Goal: Information Seeking & Learning: Learn about a topic

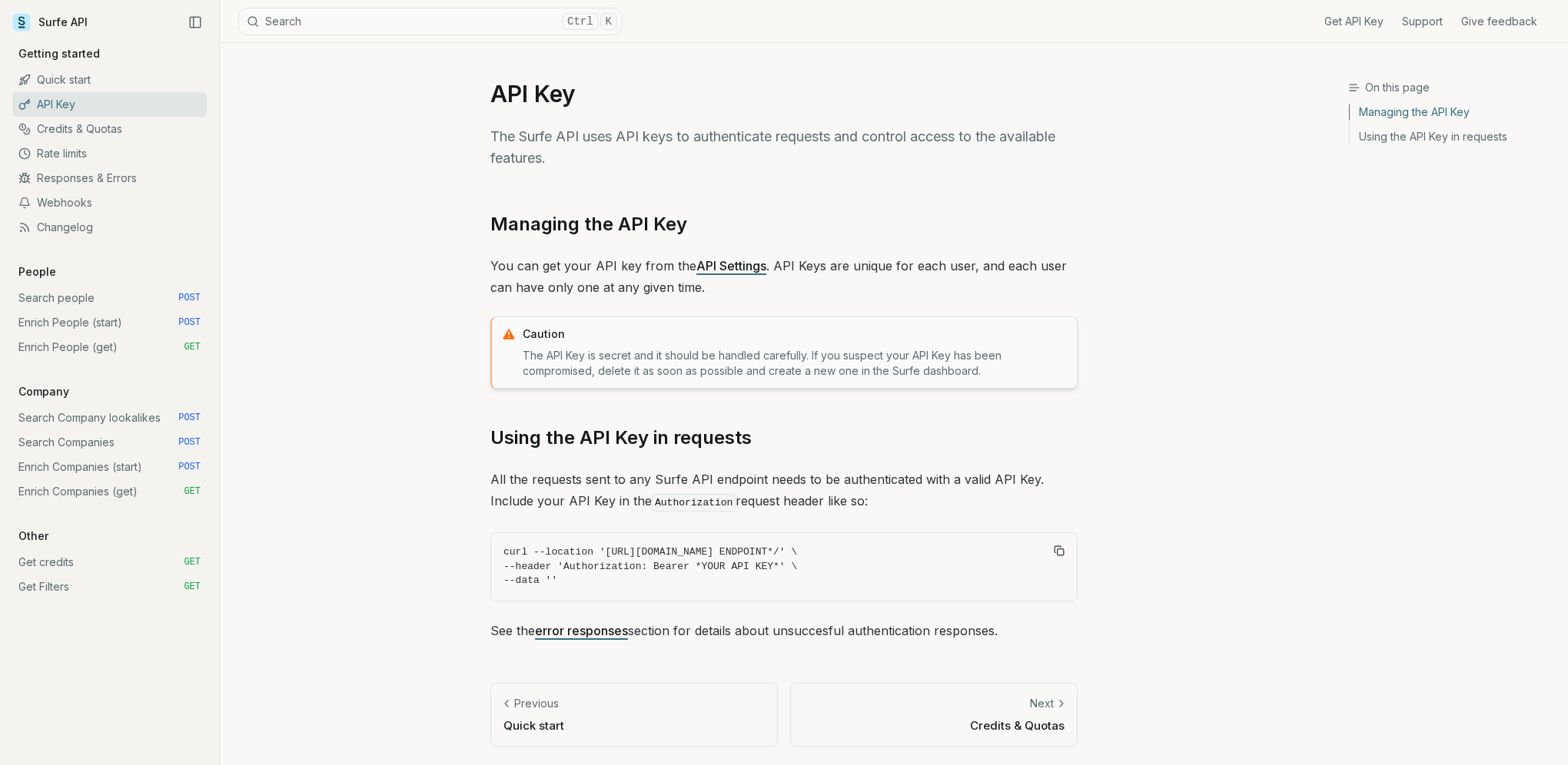
click at [1368, 24] on link "Get API Key" at bounding box center [1354, 22] width 59 height 16
click at [71, 157] on link "Rate limits" at bounding box center [109, 153] width 194 height 24
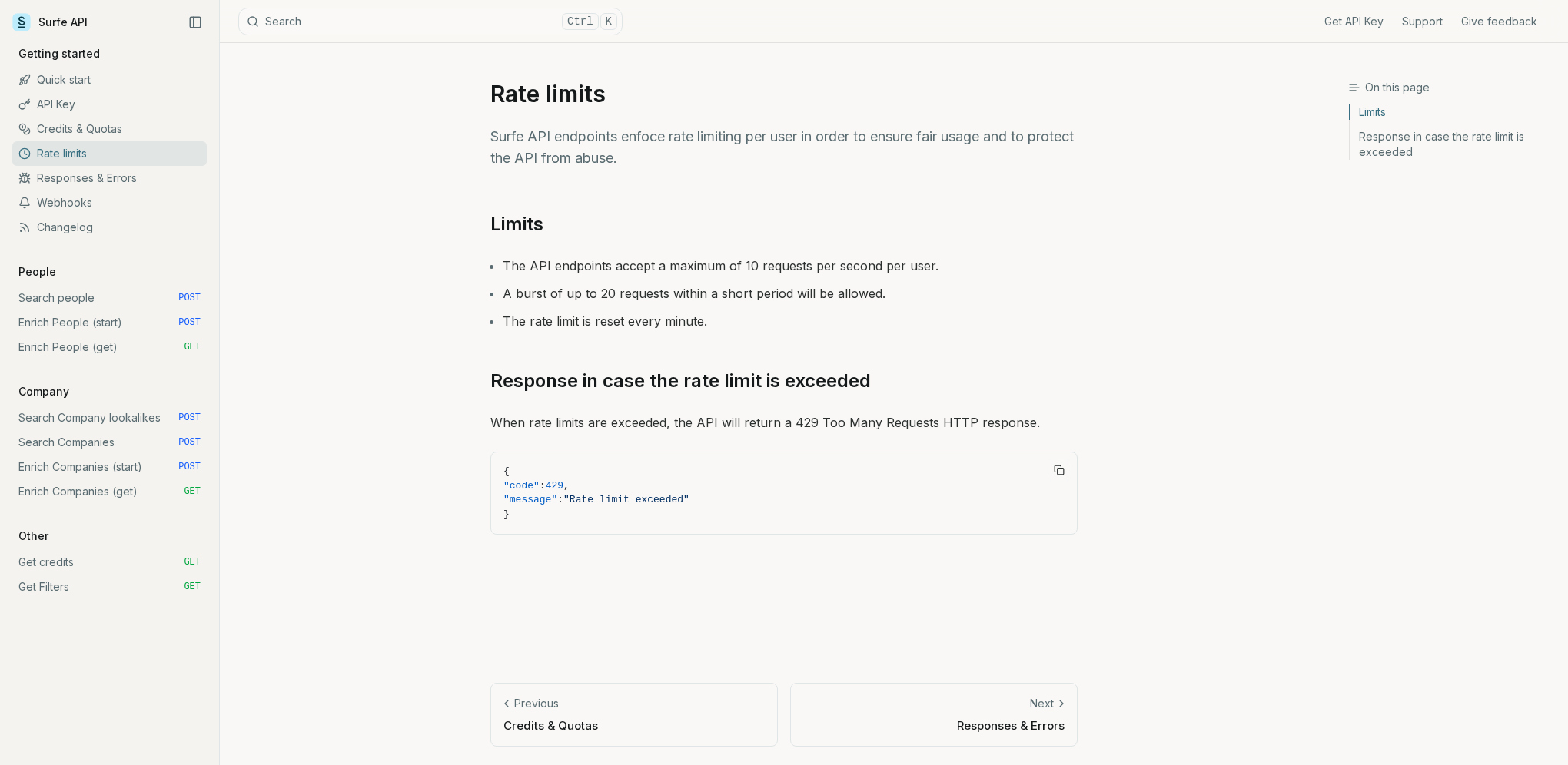
click at [86, 127] on link "Credits & Quotas" at bounding box center [109, 129] width 194 height 24
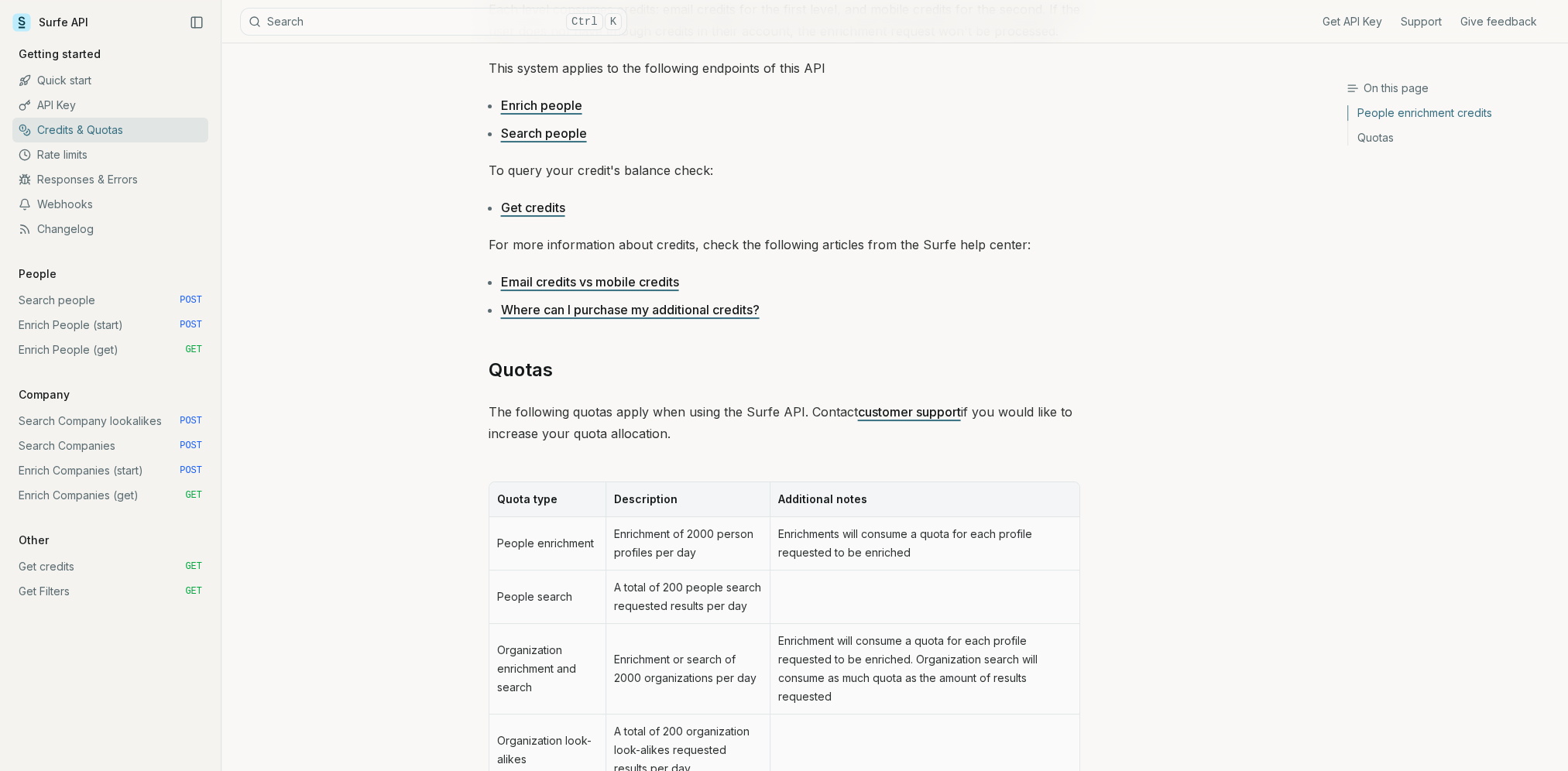
scroll to position [387, 0]
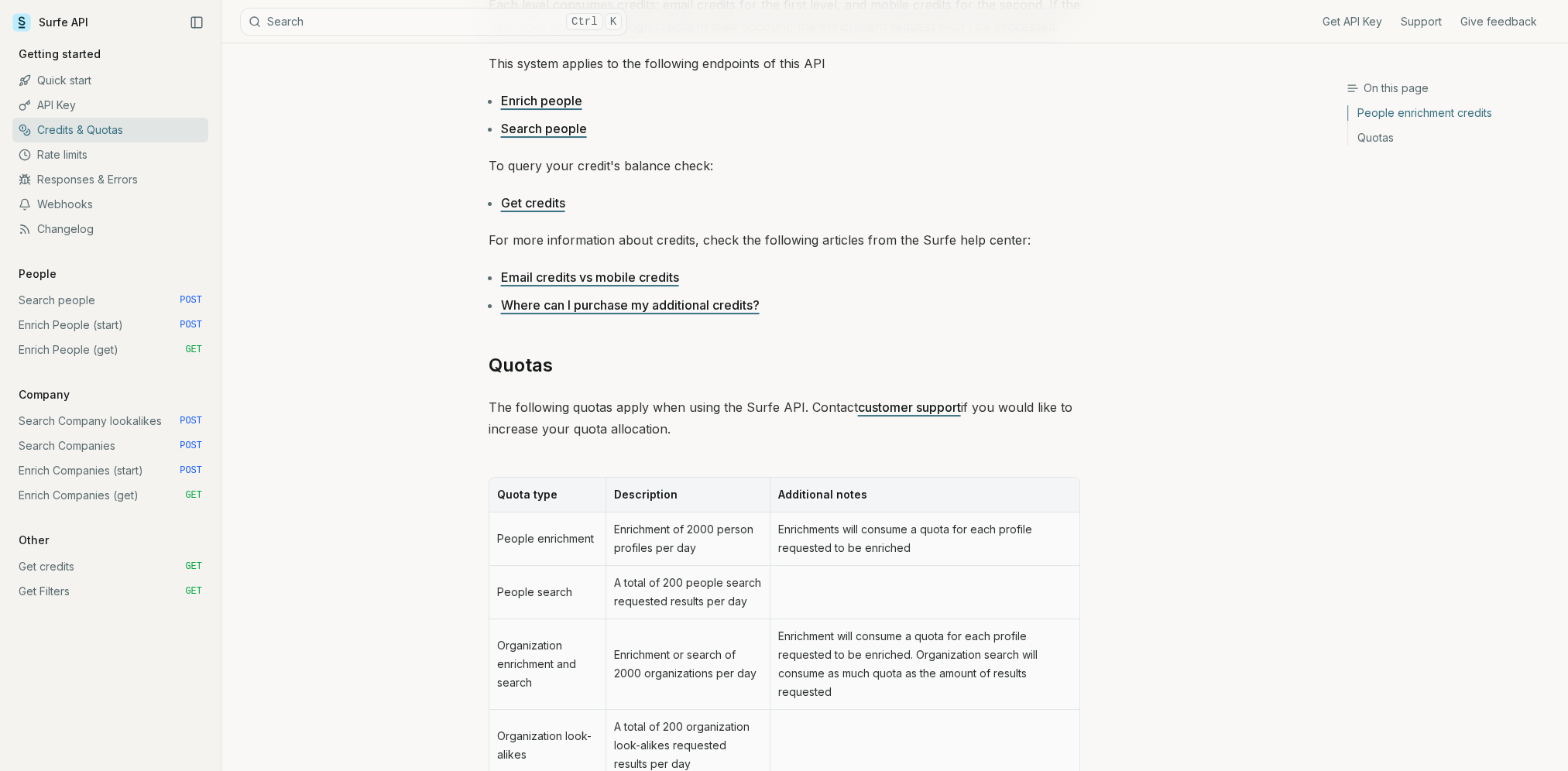
click at [107, 155] on link "Rate limits" at bounding box center [110, 155] width 196 height 25
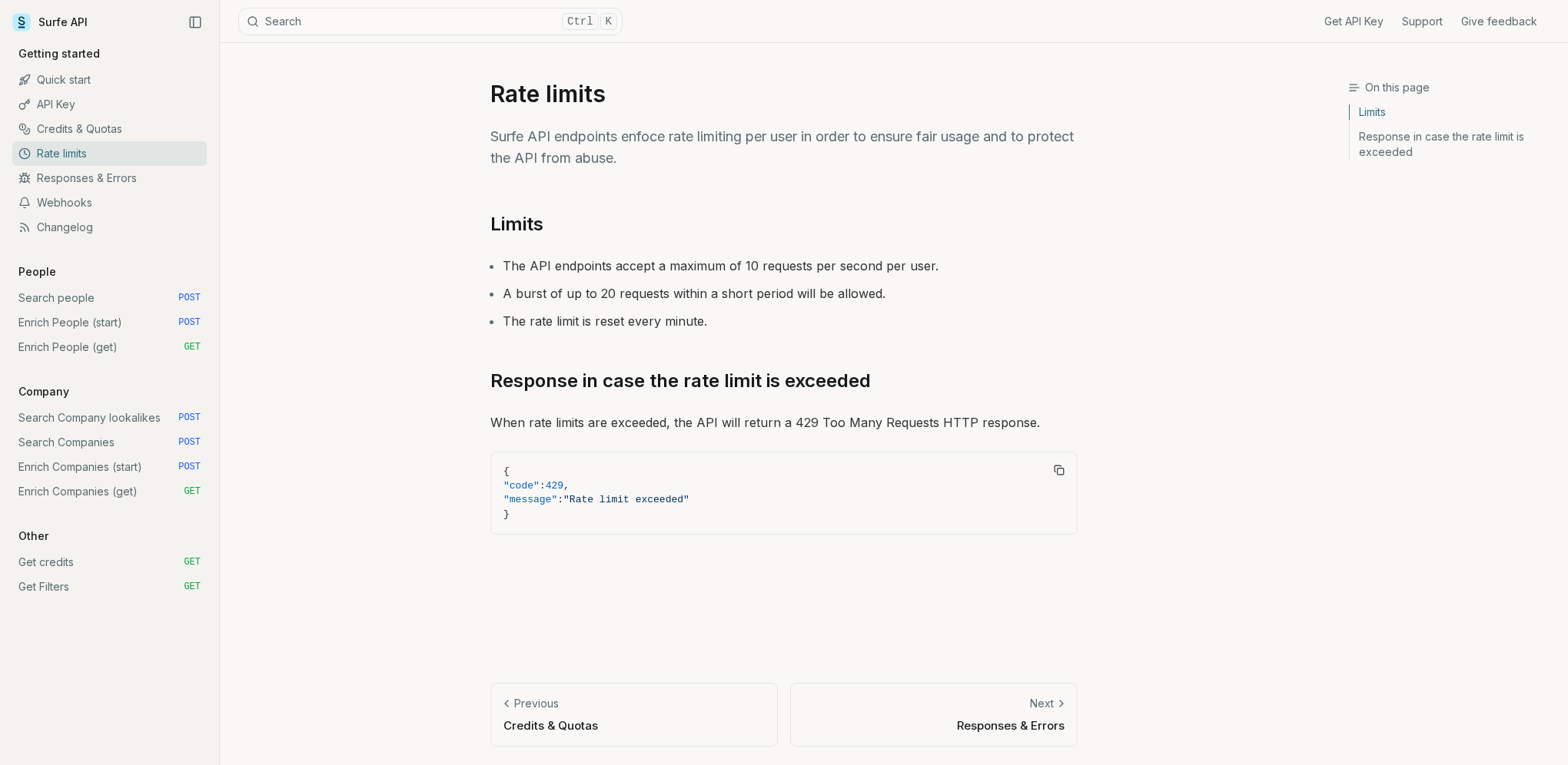
click at [84, 101] on link "API Key" at bounding box center [109, 105] width 194 height 24
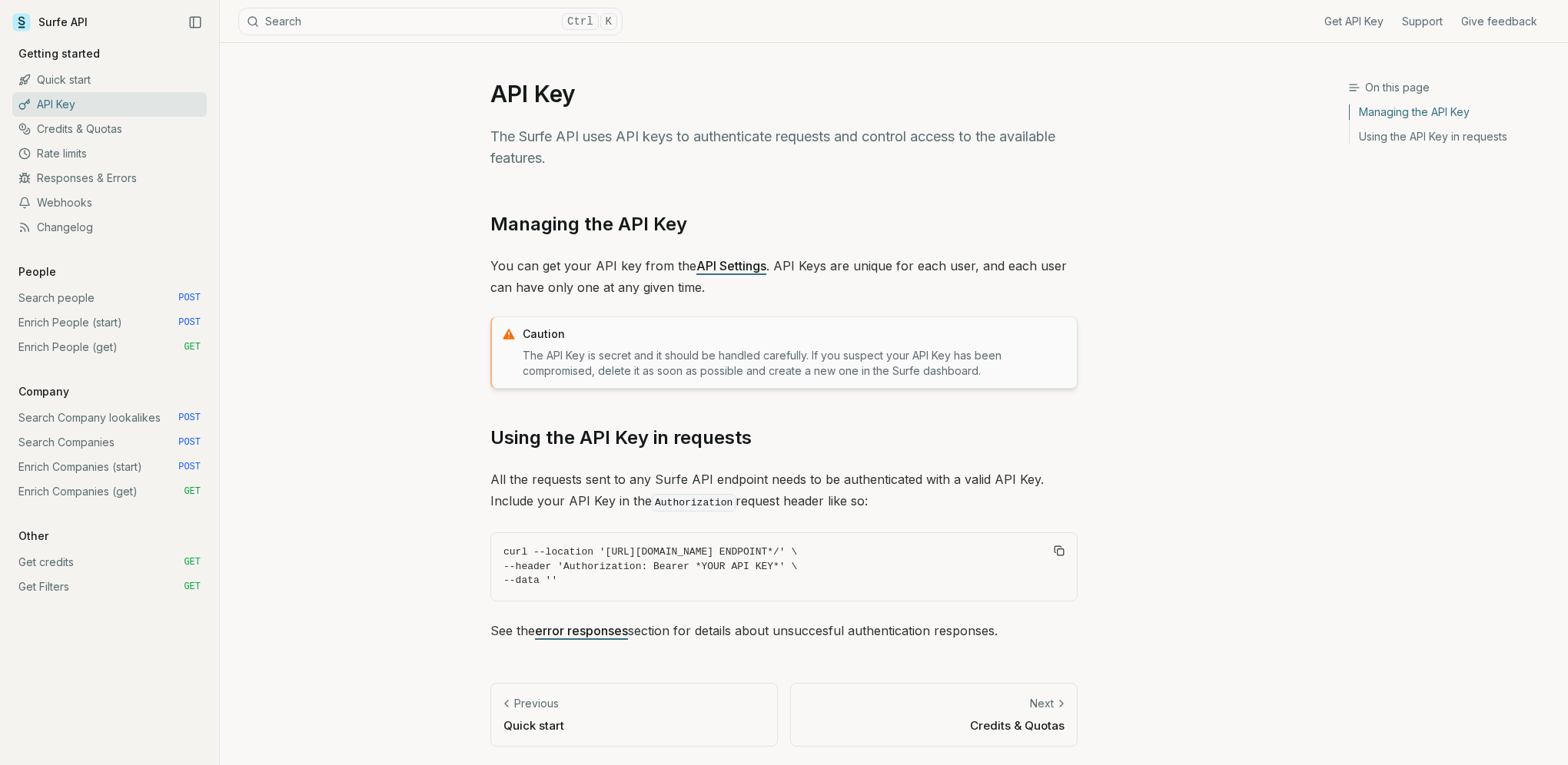
click at [57, 76] on link "Quick start" at bounding box center [109, 80] width 194 height 24
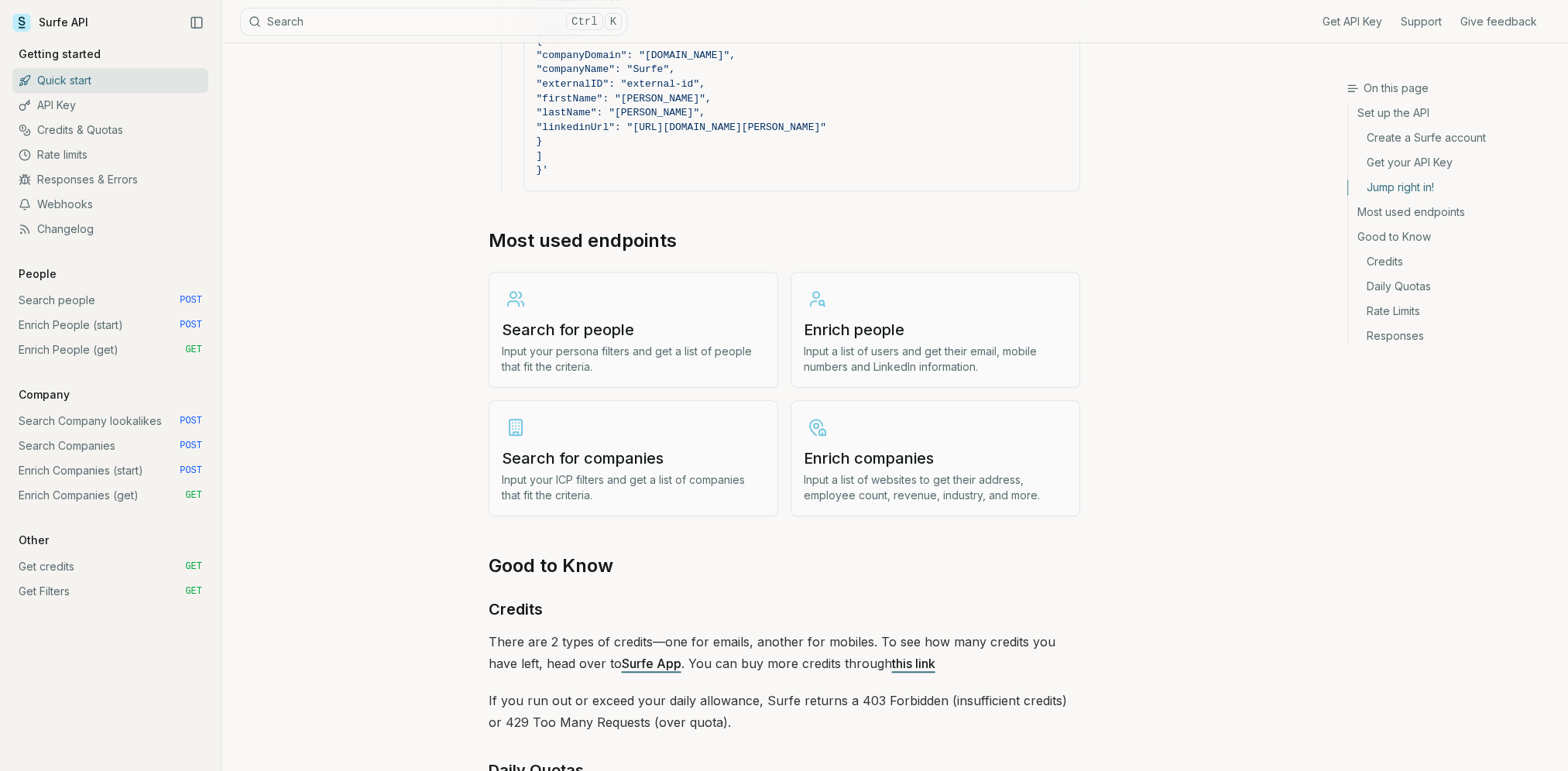
scroll to position [1782, 0]
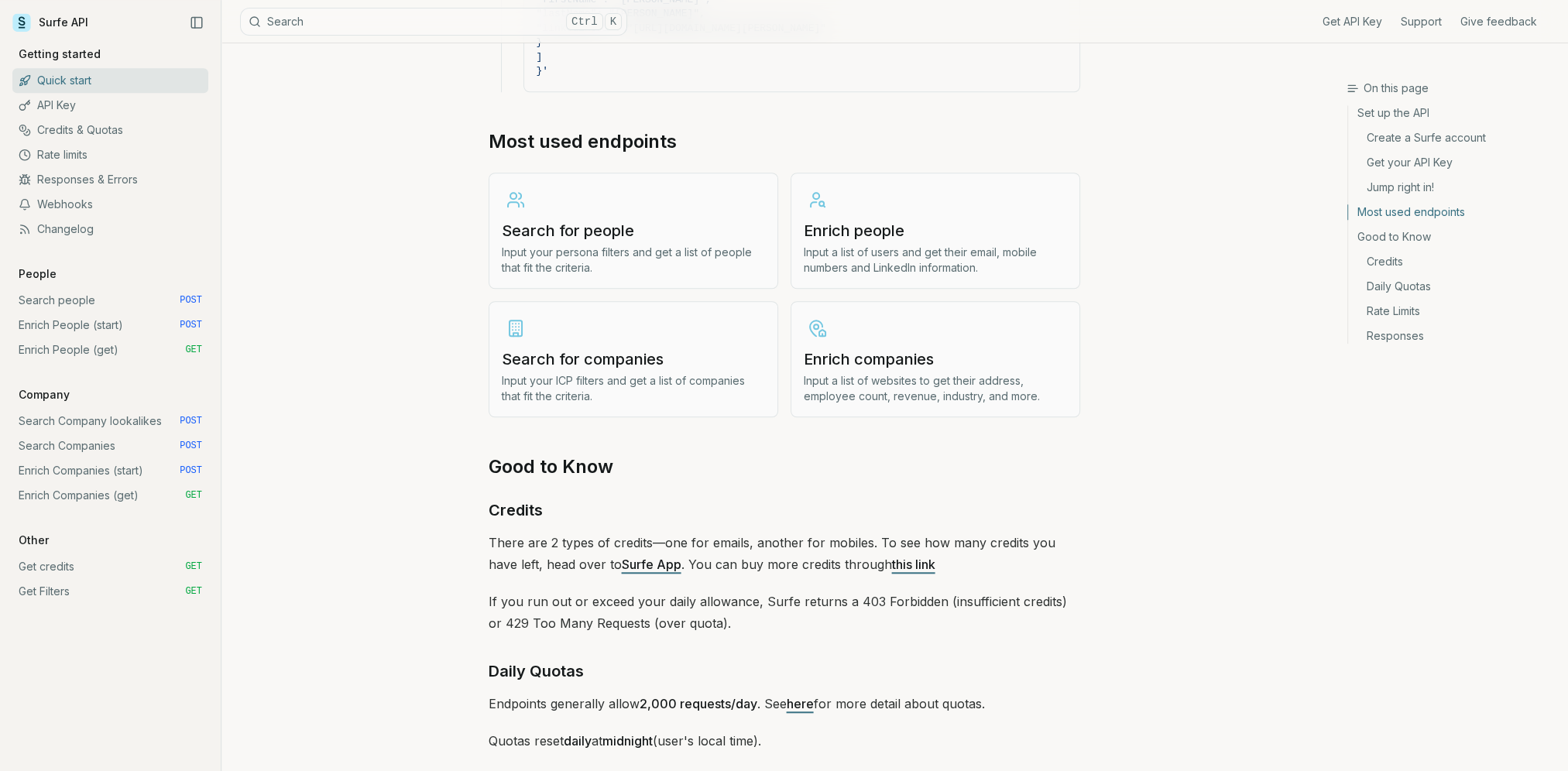
click at [561, 403] on link "Search for companies Input your ICP filters and get a list of companies that fi…" at bounding box center [634, 359] width 290 height 116
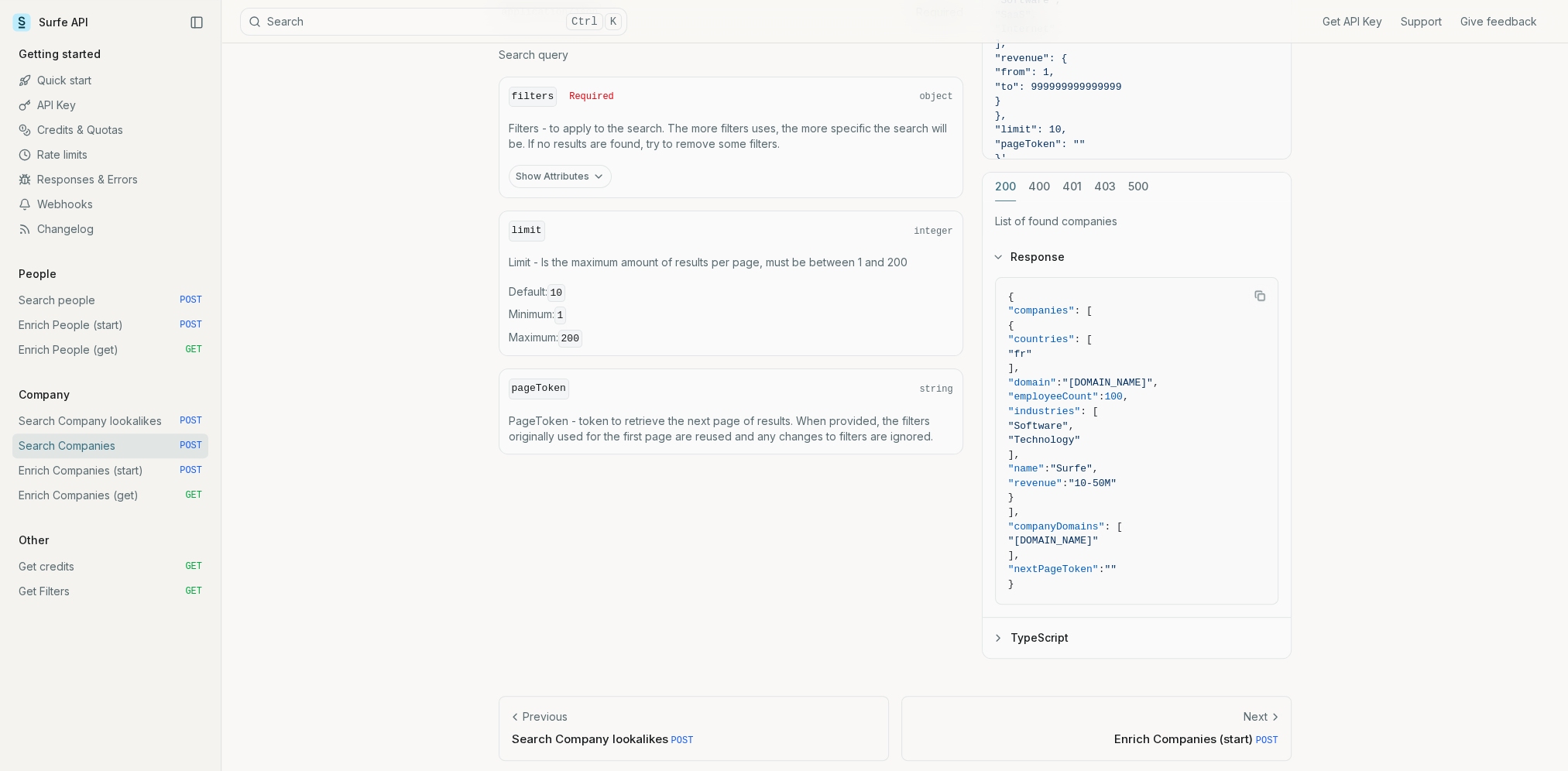
scroll to position [581, 0]
